Goal: Use online tool/utility: Utilize a website feature to perform a specific function

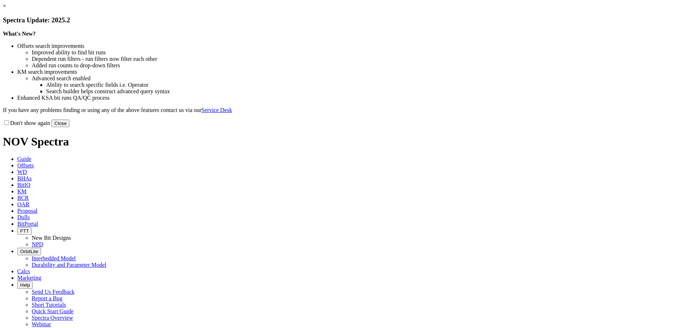
click at [69, 127] on button "Close" at bounding box center [60, 123] width 18 height 8
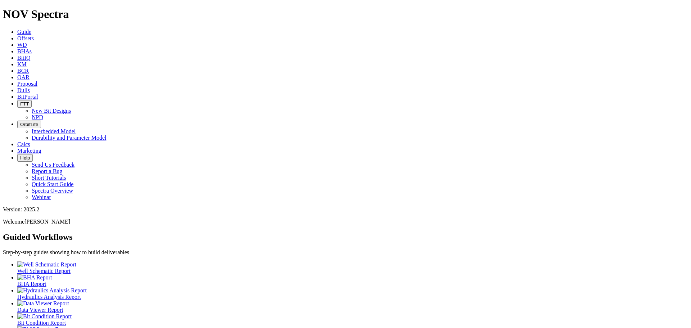
click at [17, 35] on icon at bounding box center [17, 38] width 0 height 6
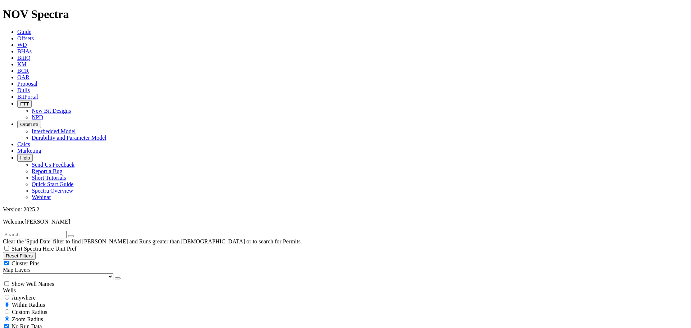
click at [38, 231] on input "text" at bounding box center [35, 235] width 64 height 8
type input "lakewood"
click at [74, 235] on button "button" at bounding box center [71, 236] width 6 height 2
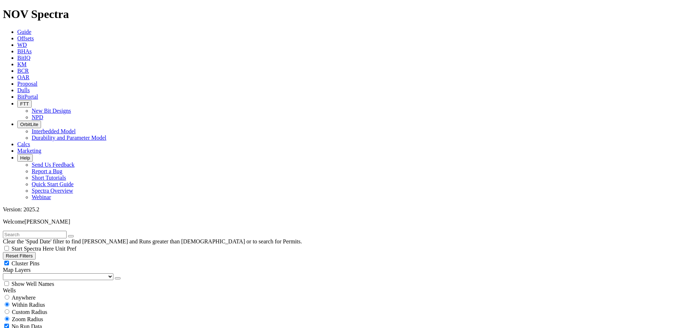
select select "7.875"
checkbox input "false"
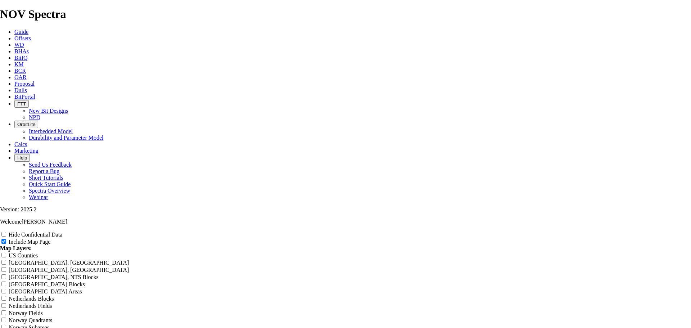
scroll to position [789, 0]
radio input "true"
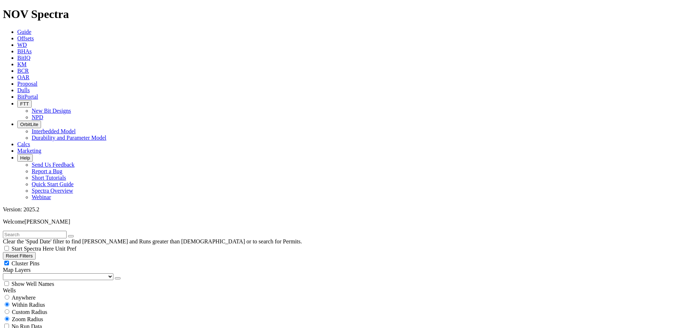
scroll to position [399, 0]
type input "11008"
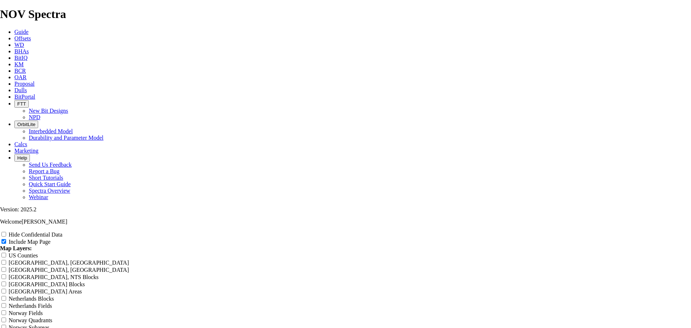
scroll to position [944, 0]
radio input "true"
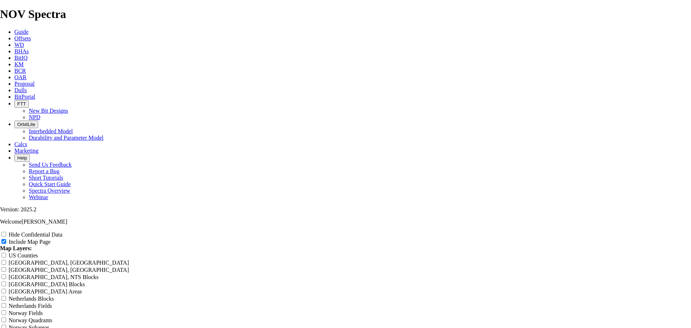
radio input "true"
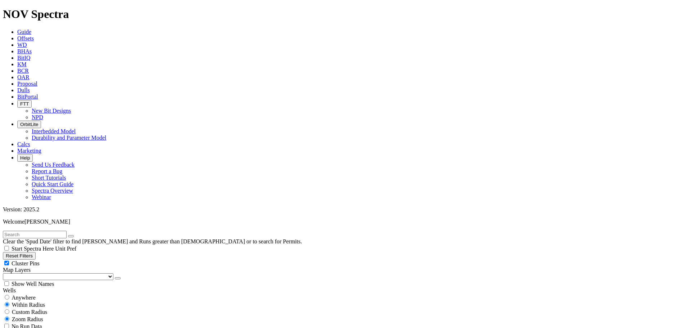
scroll to position [522, 0]
type input "11000"
type input "10000"
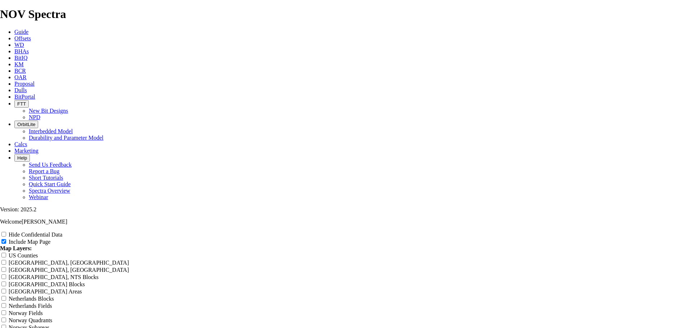
type input "Untitled Offset Analysis Repor"
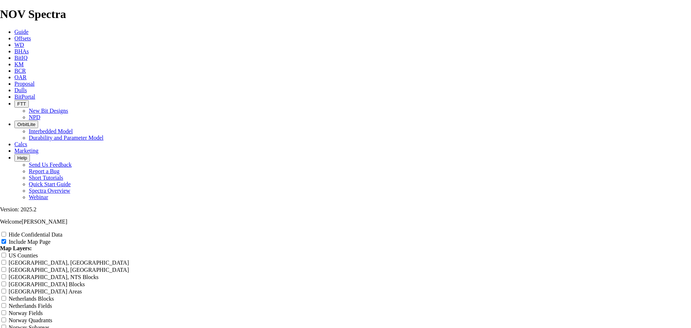
type input "Untitled Offset Analysis Repor"
type input "Untitled Offset Analysis Repo"
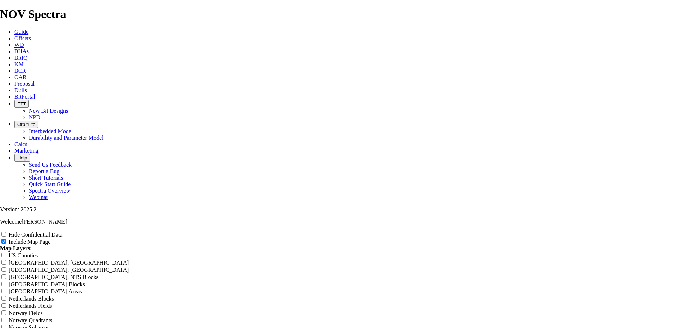
type input "Untitled Offset Analysis Repo"
type input "Untitled Offset Analysis Rep"
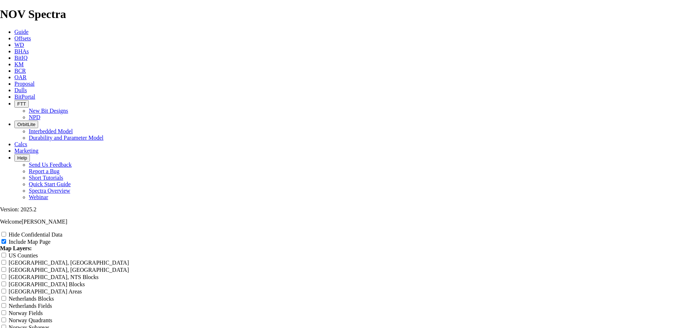
type input "Untitled Offset Analysis Rep"
type input "Untitled Offset Analysis Re"
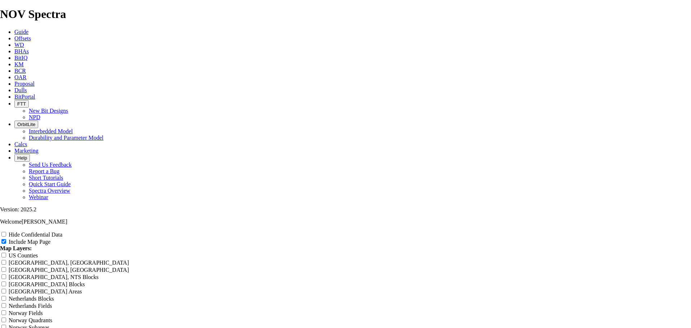
type input "Untitled Offset Analysis Re"
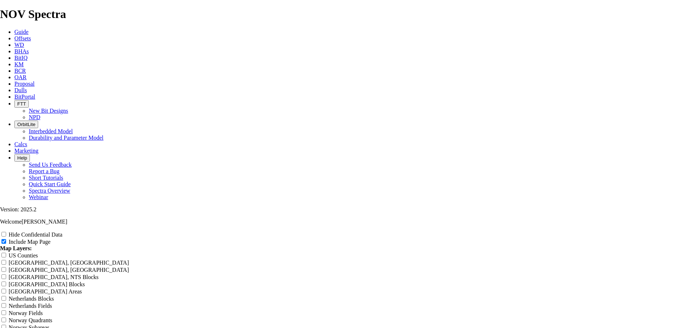
type input "Untitled Offset Analysis R"
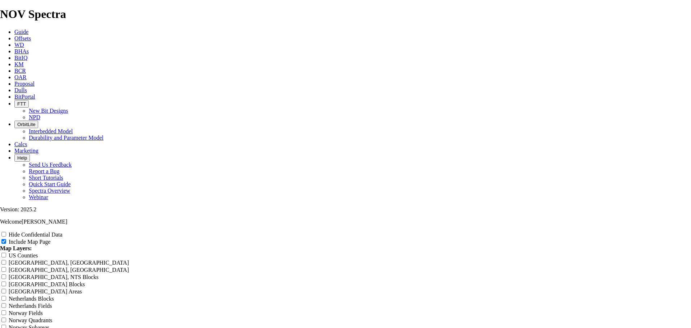
type input "Untitled Offset Analysis R"
type input "Untitled Offset Analysis"
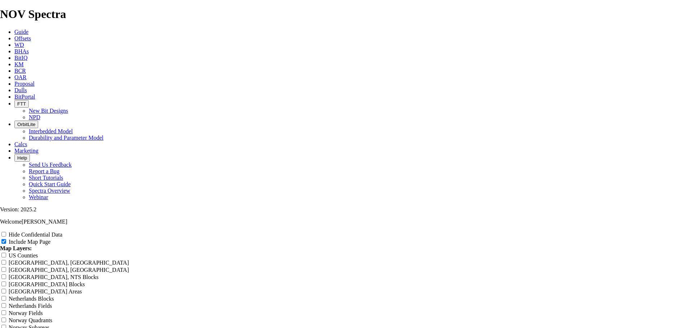
type input "Untitled Offset Analysis"
type input "Untitled Offset Analysi"
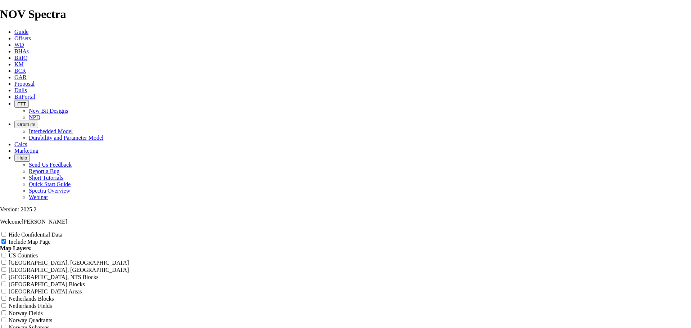
type input "Untitled Offset Analysi"
type input "Untitled Offset Analys"
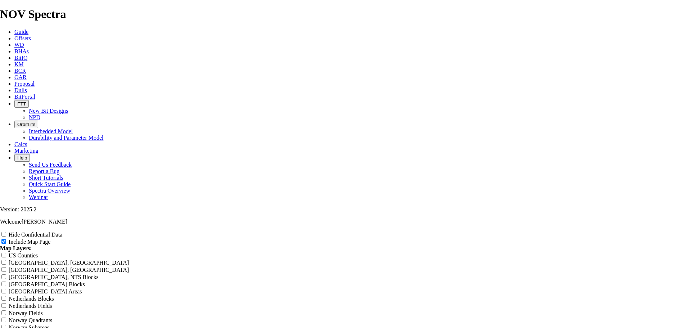
type input "Untitled Offset Analys"
type input "Untitled Offset Analy"
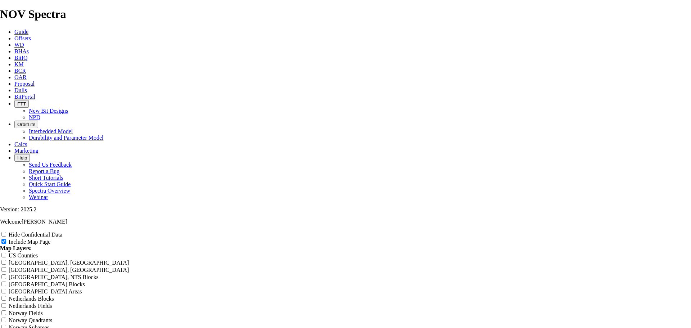
type input "Untitled Offset Analy"
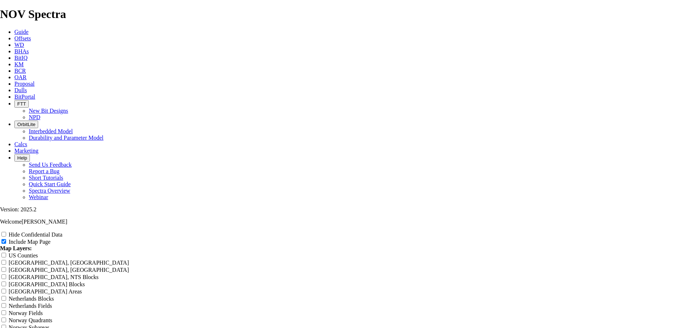
type input "Untitled Offset Anal"
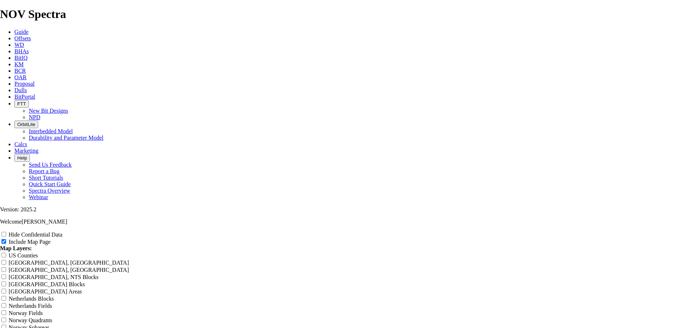
type input "Untitled Offset Anal"
type input "Untitled Offset [PERSON_NAME]"
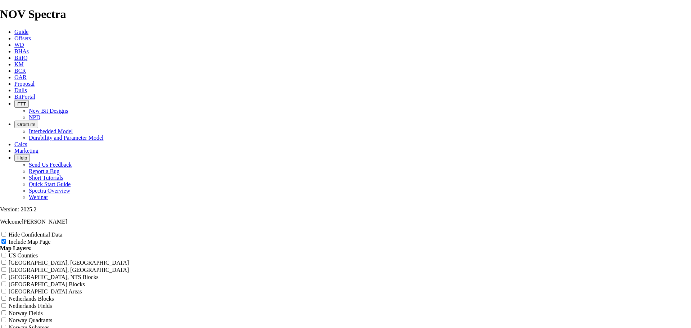
type input "Untitled Offset [PERSON_NAME]"
type input "Untitled Offset An"
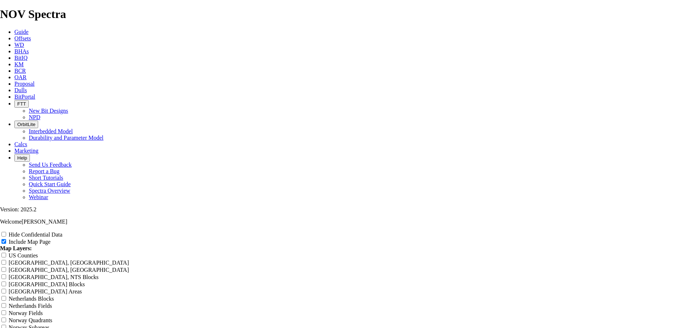
type input "Untitled Offset An"
type input "Untitled Offset A"
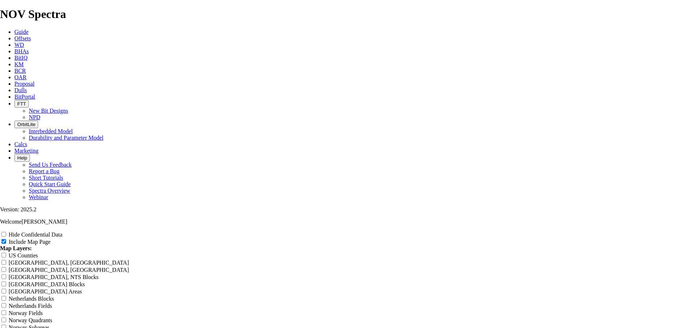
type input "Untitled Offset A"
type input "Untitled Offset"
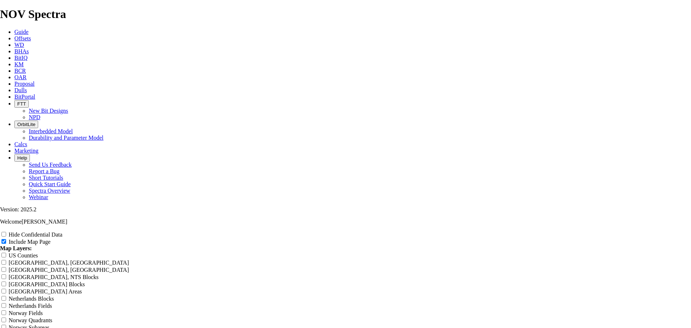
type input "Untitled Offset"
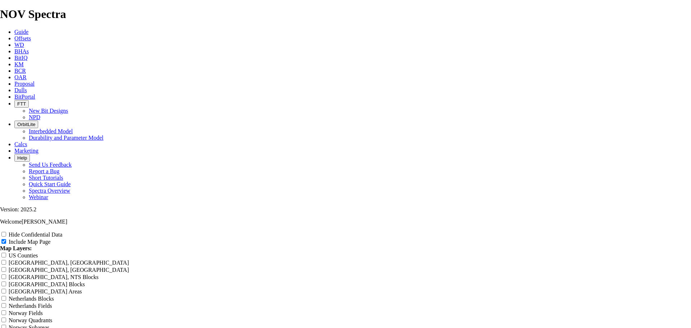
type input "Untitled Offse"
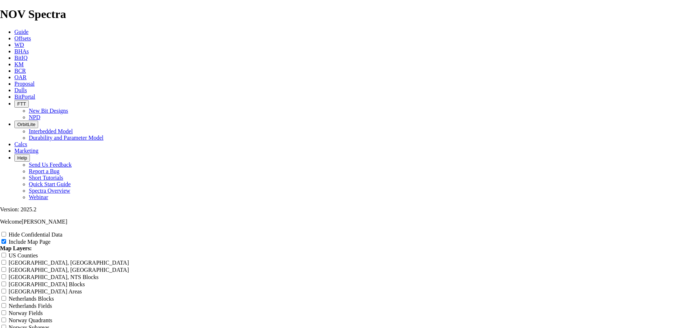
type input "Untitled Offse"
type input "Untitled Offs"
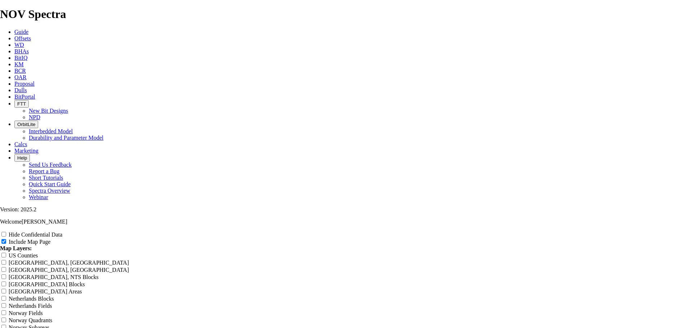
type input "Untitled Offs"
type input "Untitled Off"
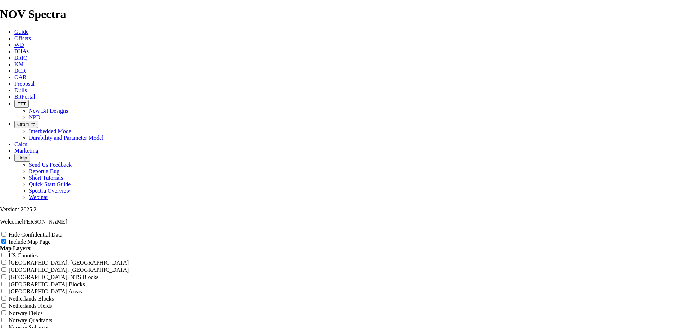
type input "Untitled Off"
type input "Untitled Of"
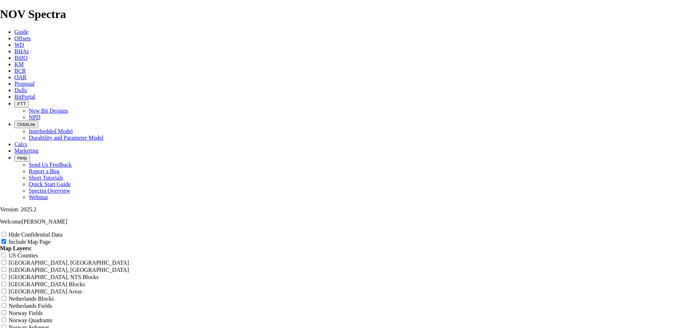
type input "Untitled Of"
type input "Untitled O"
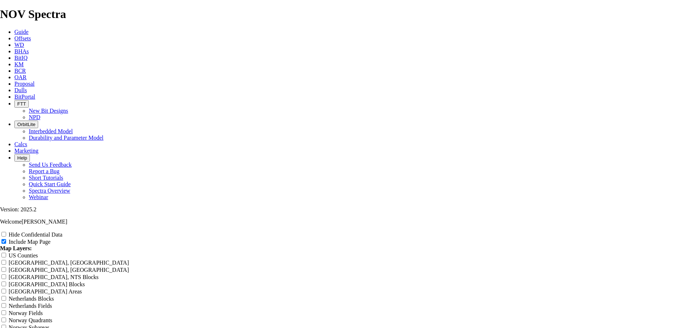
type input "Untitled O"
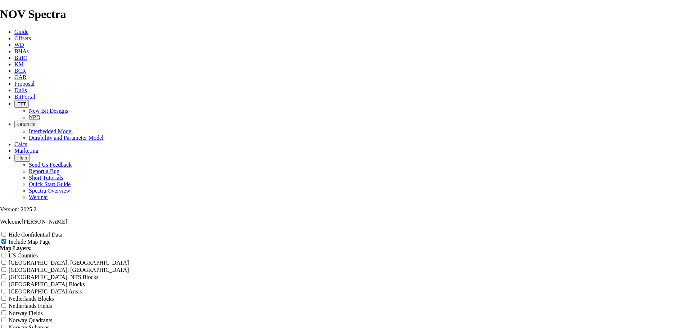
type input "Untitled"
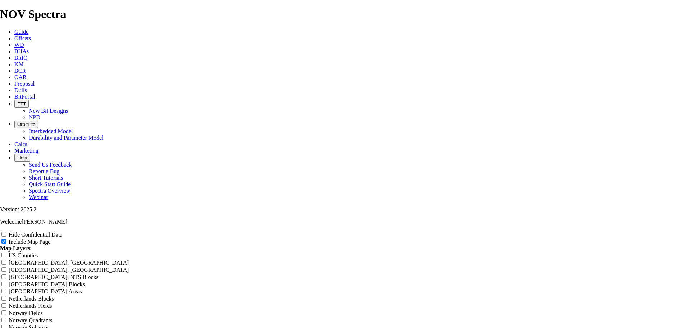
type input "Untitled"
type input "Untitle"
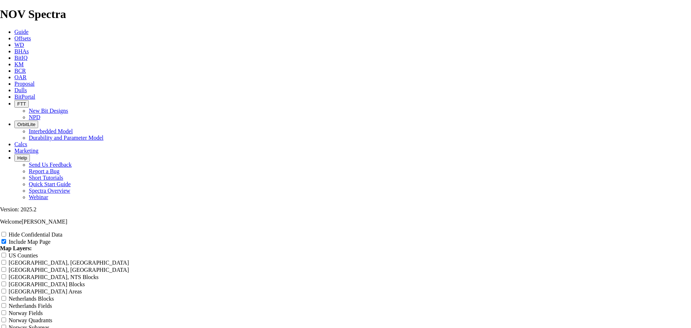
type input "Untitle"
type input "Untitl"
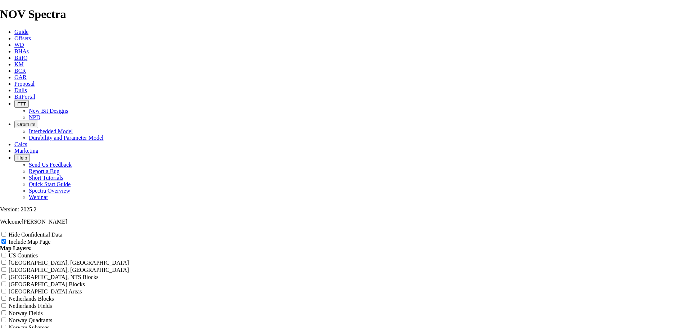
type input "Untitl"
type input "Untit"
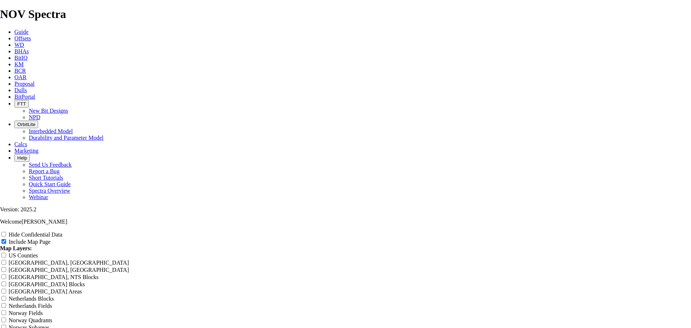
type input "Untit"
type input "Unti"
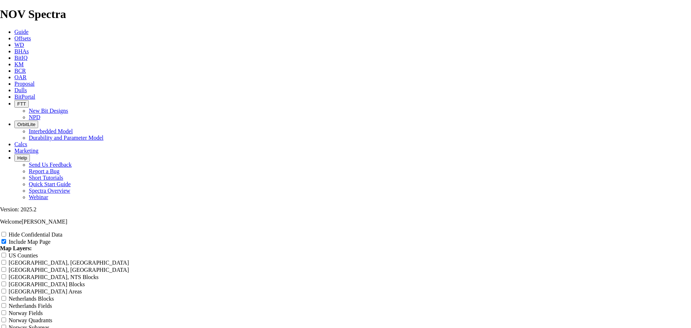
type input "Unti"
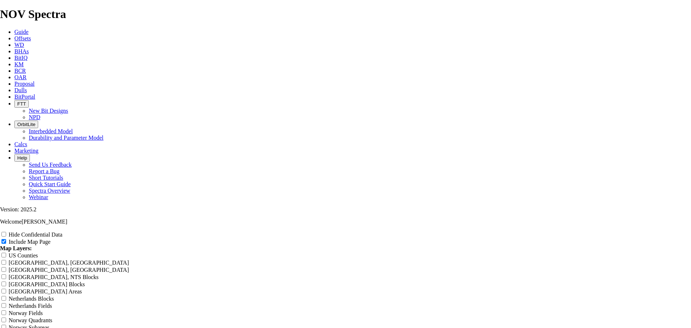
type input "Unt"
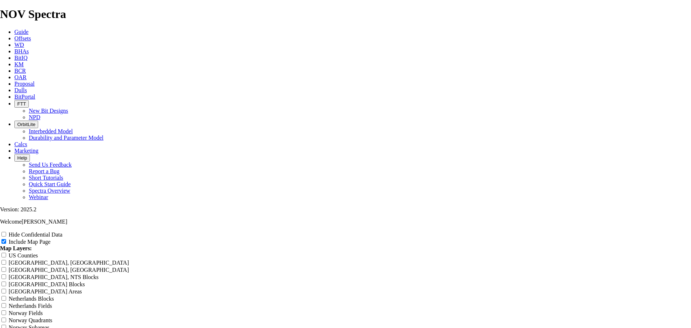
type input "Unt"
type input "Un"
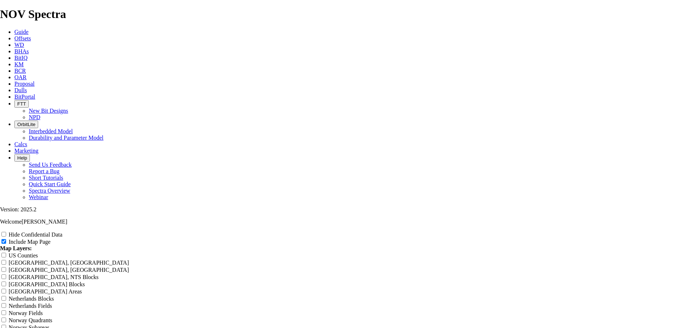
type input "Un"
type input "U"
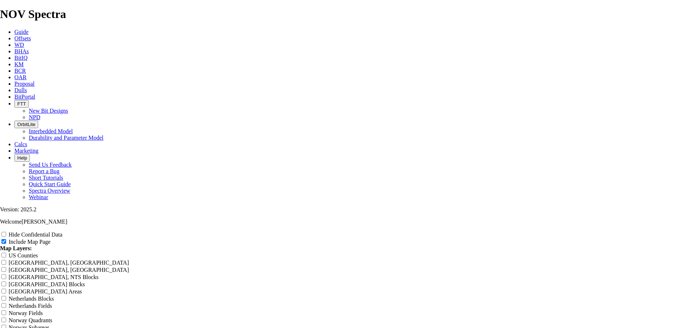
type input "U"
type input "7"
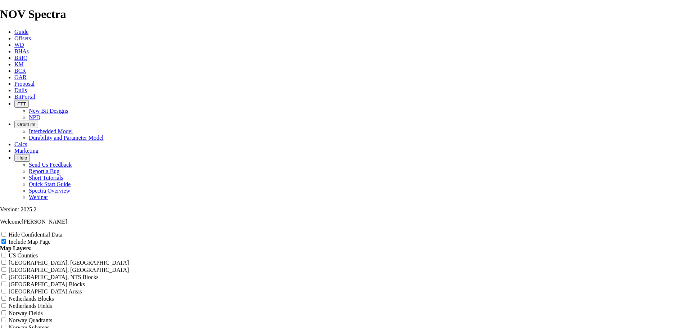
type input "7"
type input "7."
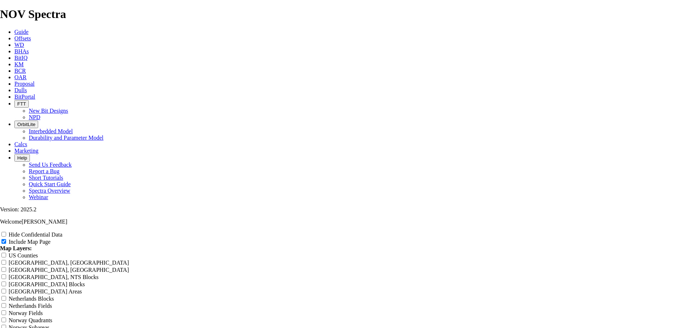
type input "7."
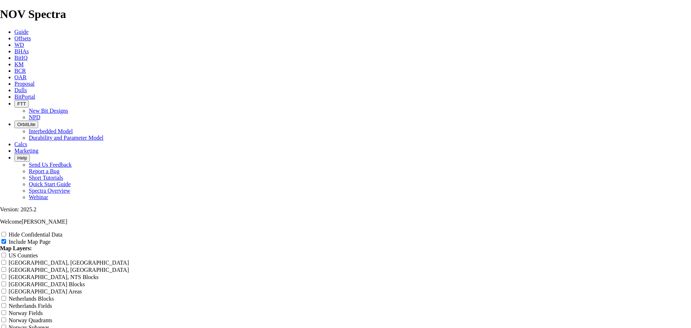
type input "7.8"
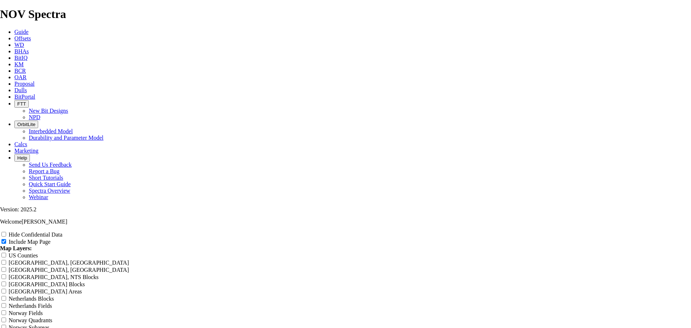
type input "7.8"
type input "7.87"
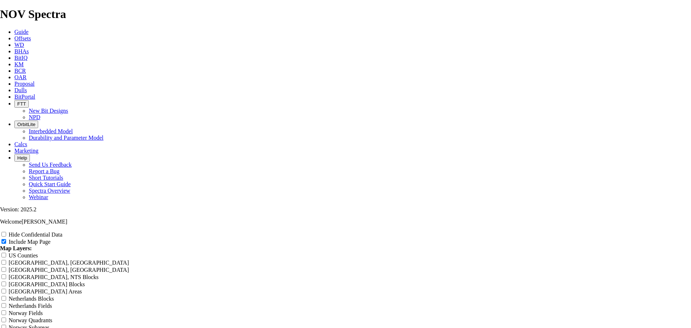
scroll to position [0, 12]
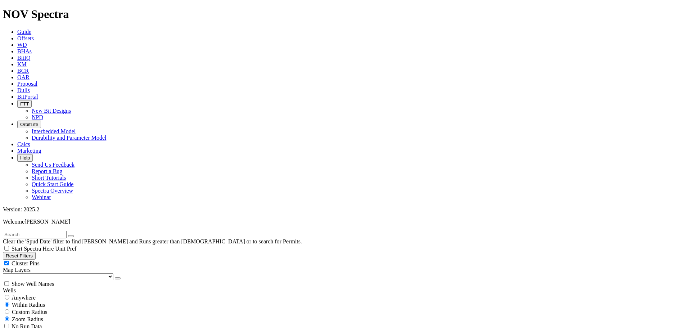
click at [19, 252] on button "Reset Filters" at bounding box center [19, 256] width 33 height 8
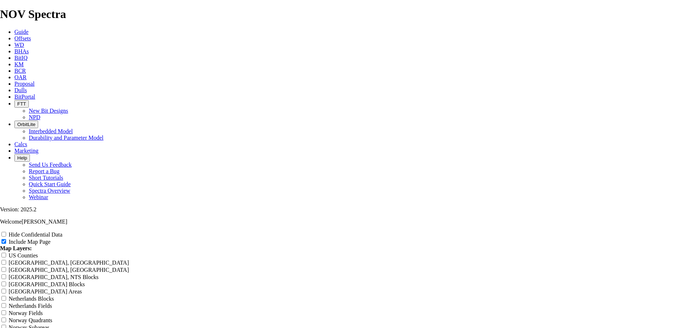
scroll to position [819, 0]
